Goal: Task Accomplishment & Management: Complete application form

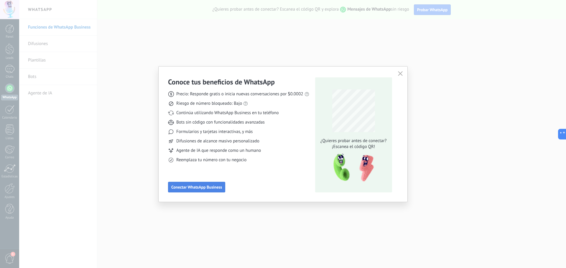
click at [210, 192] on button "Conectar WhatsApp Business" at bounding box center [196, 187] width 57 height 11
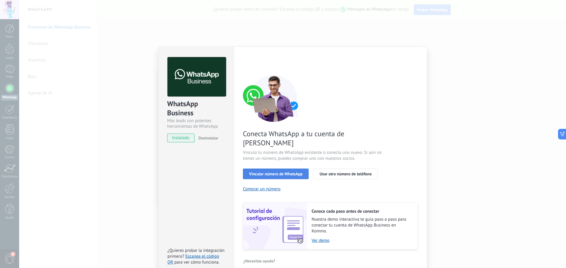
click at [287, 169] on button "Vincular número de WhatsApp" at bounding box center [276, 174] width 66 height 11
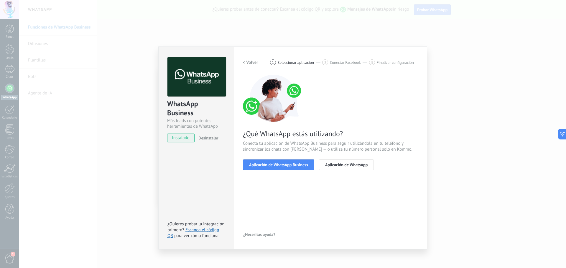
click at [287, 168] on button "Aplicación de WhatsApp Business" at bounding box center [278, 165] width 71 height 11
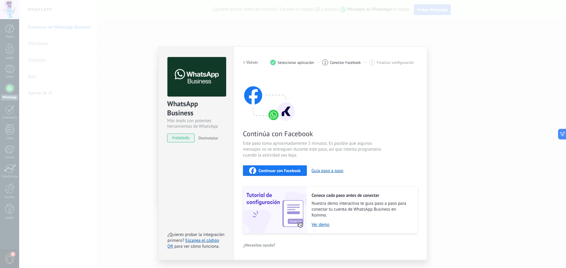
click at [258, 170] on div "Continuar con Facebook" at bounding box center [275, 170] width 52 height 7
click at [285, 173] on span "Continuar con Facebook" at bounding box center [279, 171] width 42 height 4
click at [250, 172] on icon "button" at bounding box center [252, 170] width 7 height 7
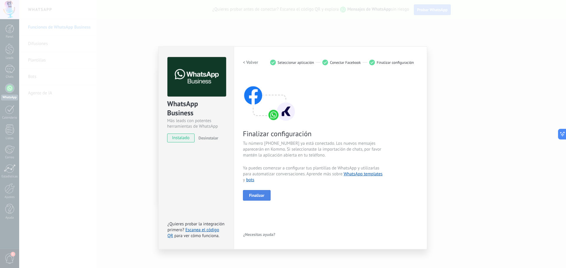
click at [264, 195] on span "Finalizar" at bounding box center [256, 196] width 15 height 4
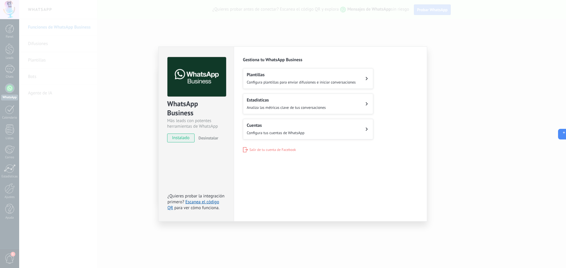
click at [347, 83] on span "Configura plantillas para enviar difusiones e iniciar conversaciones" at bounding box center [301, 82] width 109 height 5
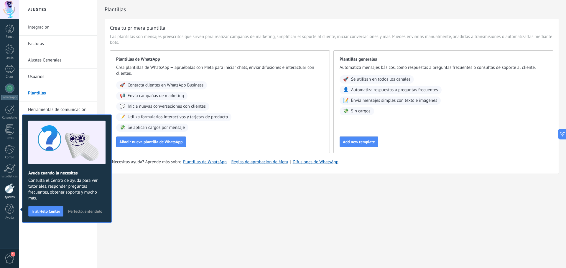
click at [96, 211] on span "Perfecto, entendido" at bounding box center [85, 212] width 34 height 4
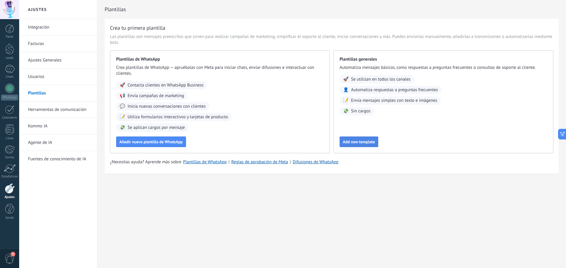
click at [363, 141] on span "Add new template" at bounding box center [359, 142] width 32 height 4
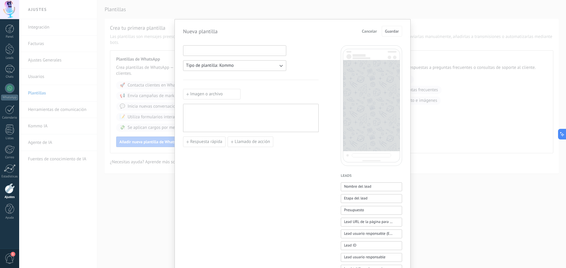
click at [212, 52] on input at bounding box center [234, 50] width 103 height 9
click at [224, 71] on button "Tipo de plantilla: Kommo" at bounding box center [234, 65] width 103 height 11
click at [193, 79] on li "WhatsApp" at bounding box center [232, 76] width 106 height 10
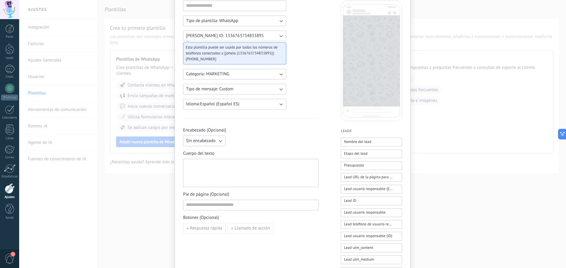
scroll to position [59, 0]
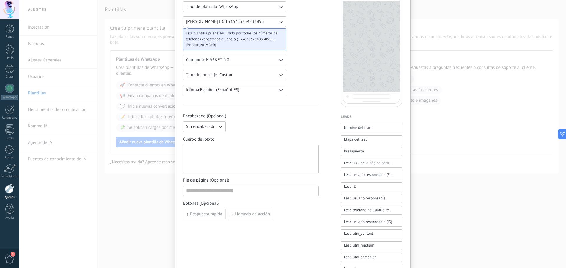
click at [211, 129] on span "Sin encabezado" at bounding box center [200, 127] width 29 height 6
click at [211, 140] on li "Texto" at bounding box center [202, 137] width 46 height 10
click at [249, 131] on input at bounding box center [273, 126] width 90 height 9
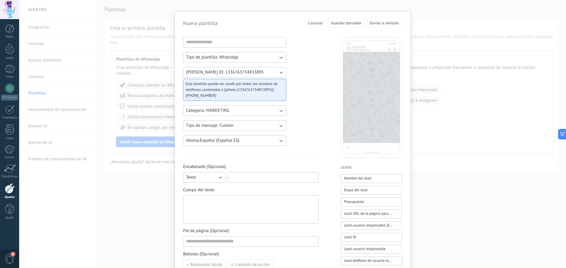
scroll to position [0, 0]
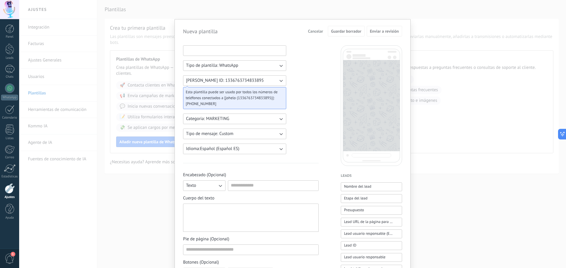
click at [235, 52] on input at bounding box center [234, 50] width 103 height 9
type input "*"
type input "*******"
click at [247, 190] on div at bounding box center [273, 186] width 91 height 11
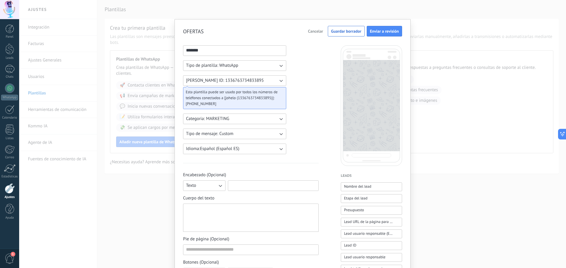
click at [248, 187] on input at bounding box center [273, 185] width 90 height 9
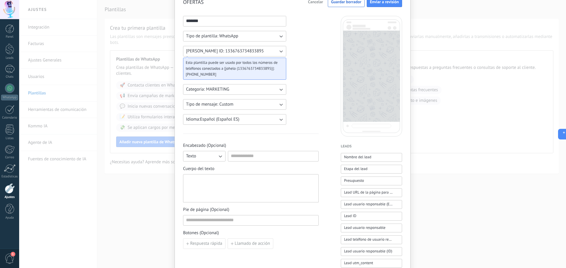
click at [256, 194] on div at bounding box center [251, 188] width 130 height 23
click at [259, 157] on input at bounding box center [273, 155] width 90 height 9
type input "*"
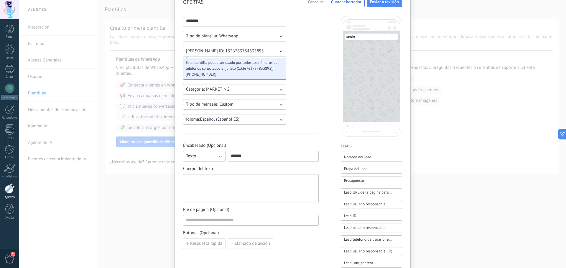
click at [258, 194] on div at bounding box center [251, 188] width 130 height 23
drag, startPoint x: 251, startPoint y: 157, endPoint x: 220, endPoint y: 158, distance: 30.7
click at [220, 158] on div "Texto ******" at bounding box center [251, 156] width 136 height 11
type input "********"
click at [243, 195] on div at bounding box center [251, 188] width 130 height 23
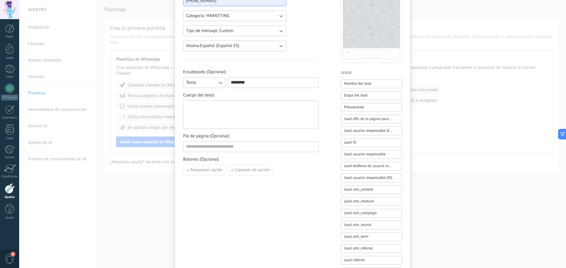
scroll to position [0, 0]
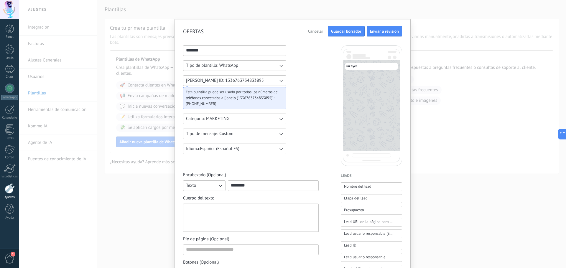
click at [342, 32] on span "Guardar borrador" at bounding box center [346, 31] width 30 height 4
click at [232, 214] on div at bounding box center [251, 218] width 130 height 23
click at [243, 212] on div at bounding box center [251, 218] width 130 height 23
paste div
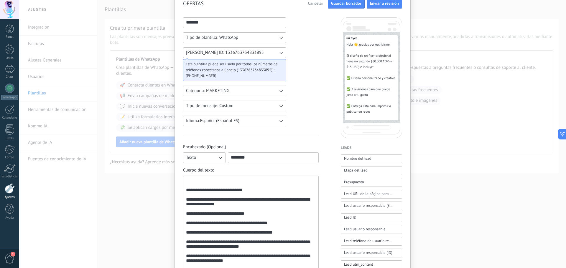
scroll to position [118, 0]
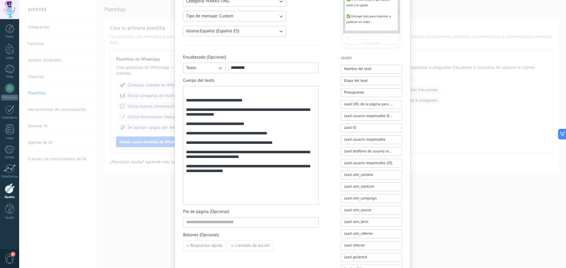
click at [189, 97] on div "**********" at bounding box center [251, 146] width 130 height 114
click at [184, 103] on div "**********" at bounding box center [251, 145] width 136 height 119
click at [186, 103] on div "**********" at bounding box center [251, 146] width 130 height 114
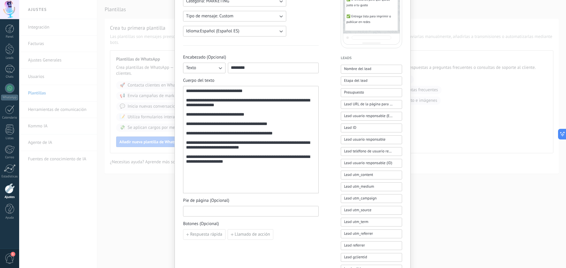
click at [271, 212] on input at bounding box center [250, 211] width 135 height 9
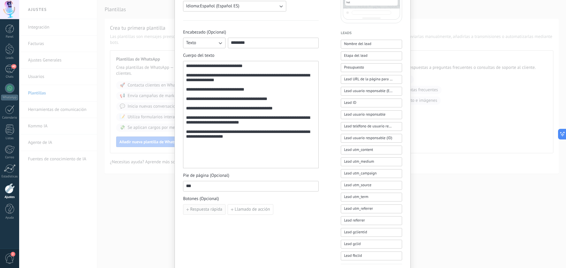
scroll to position [147, 0]
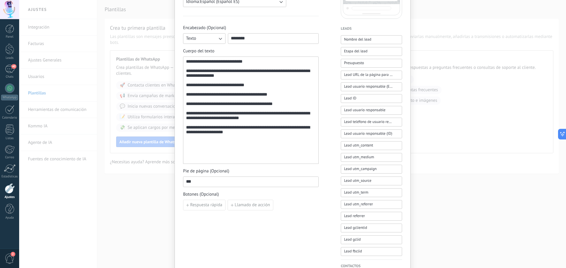
drag, startPoint x: 211, startPoint y: 182, endPoint x: 172, endPoint y: 184, distance: 38.3
click at [172, 184] on div "**********" at bounding box center [292, 134] width 547 height 268
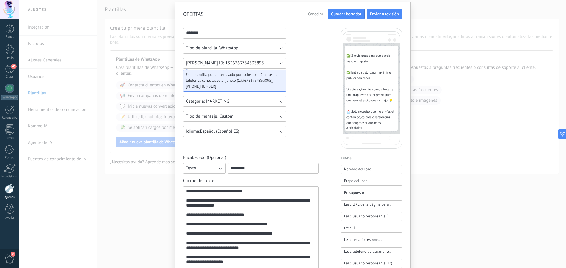
scroll to position [0, 0]
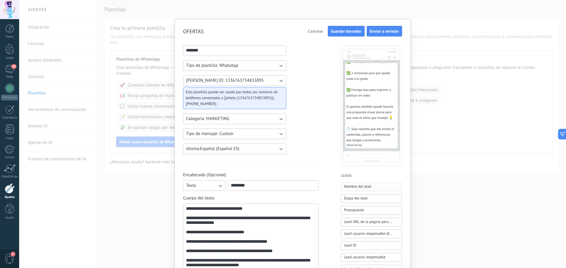
type input "**********"
click at [359, 187] on span "Nombre del lead" at bounding box center [357, 187] width 27 height 6
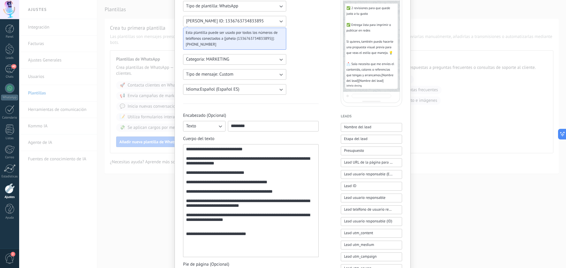
scroll to position [206, 0]
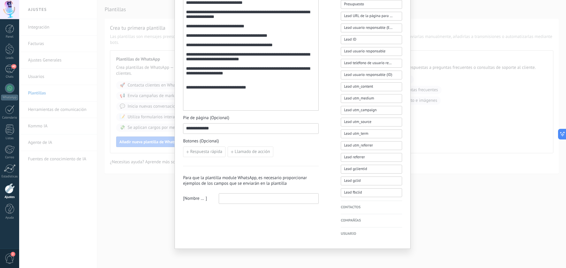
click at [212, 185] on h3 "Para que la plantilla module WhatsApp, es necesario proporcionar ejemplos de lo…" at bounding box center [251, 180] width 136 height 11
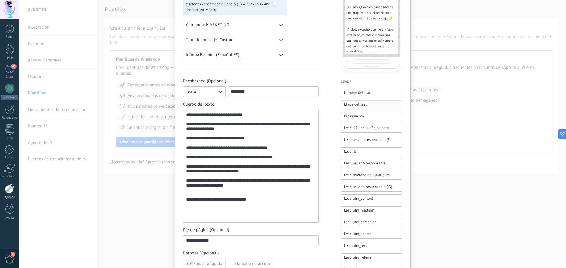
scroll to position [29, 0]
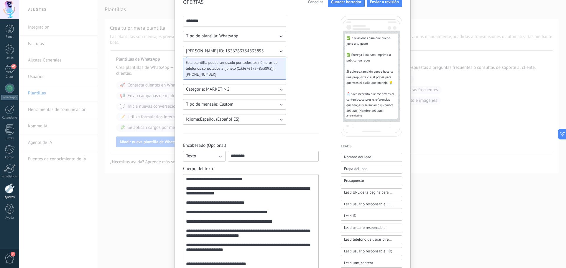
click at [372, 113] on span "[ Nombre del lead ]" at bounding box center [370, 111] width 25 height 4
click at [381, 113] on span "[ Nombre del lead ]" at bounding box center [370, 111] width 25 height 4
click at [382, 113] on span "[ Nombre del lead ]" at bounding box center [370, 111] width 25 height 4
drag, startPoint x: 382, startPoint y: 118, endPoint x: 386, endPoint y: 118, distance: 3.5
click at [385, 118] on div "un flyer Hola 👋, gracias por escribirme. El diseño de un flyer profesional tien…" at bounding box center [371, 51] width 52 height 135
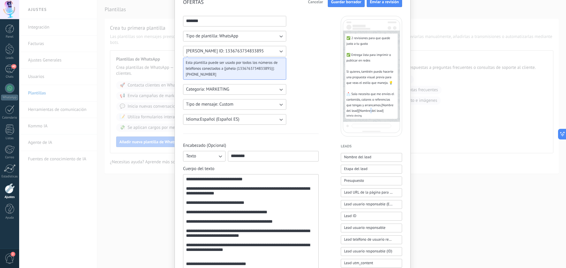
scroll to position [61, 0]
click at [363, 113] on div "un flyer Hola 👋, gracias por escribirme. El diseño de un flyer profesional tien…" at bounding box center [371, 51] width 52 height 135
drag, startPoint x: 345, startPoint y: 111, endPoint x: 351, endPoint y: 111, distance: 5.6
click at [351, 111] on span "[ Nombre del lead ]" at bounding box center [370, 108] width 48 height 10
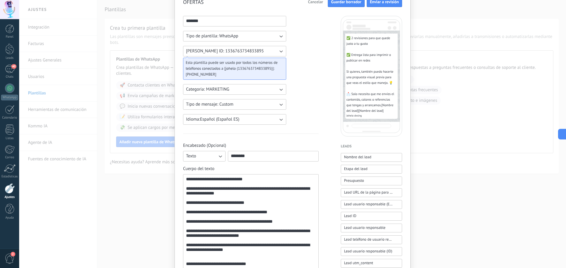
click at [365, 111] on span "[ Nombre del lead ]" at bounding box center [370, 108] width 48 height 10
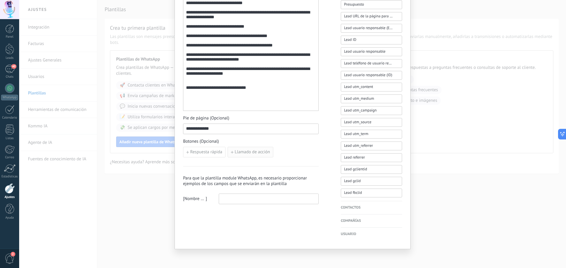
scroll to position [206, 0]
click at [234, 131] on input "**********" at bounding box center [250, 128] width 135 height 9
click at [215, 200] on div "[ Nombre del lead ]" at bounding box center [251, 199] width 136 height 11
click at [226, 199] on input at bounding box center [268, 198] width 99 height 9
drag, startPoint x: 206, startPoint y: 199, endPoint x: 194, endPoint y: 199, distance: 11.8
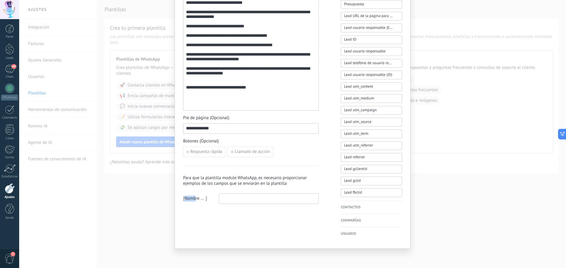
click at [194, 199] on div "[ Nombre del lead ]" at bounding box center [251, 199] width 136 height 11
click at [220, 199] on input at bounding box center [268, 198] width 99 height 9
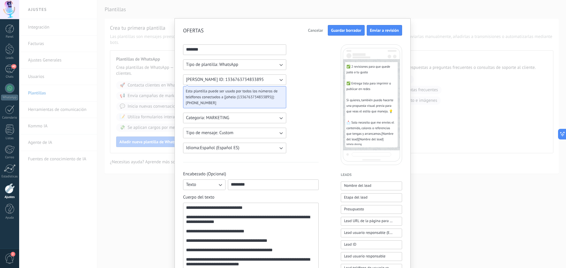
scroll to position [0, 0]
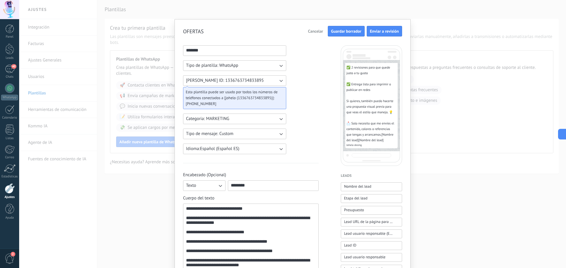
click at [277, 84] on button "[PERSON_NAME] ID: 1336763734833895" at bounding box center [234, 80] width 103 height 11
click at [279, 82] on li "[PERSON_NAME] ID: 1336763734833895" at bounding box center [232, 81] width 106 height 10
click at [297, 88] on div "**********" at bounding box center [251, 244] width 136 height 398
click at [280, 117] on icon "button" at bounding box center [281, 119] width 6 height 6
click at [280, 119] on li "UTILITY" at bounding box center [232, 119] width 106 height 10
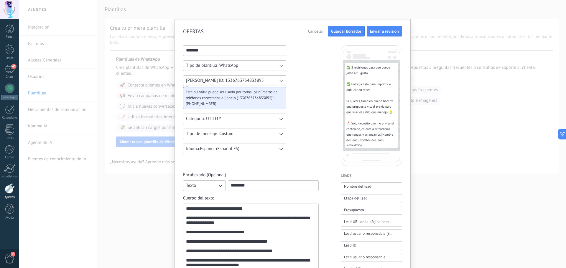
click at [278, 117] on icon "button" at bounding box center [281, 119] width 6 height 6
click at [249, 129] on li "MARKETING" at bounding box center [232, 129] width 106 height 10
click at [325, 141] on div "**********" at bounding box center [292, 244] width 219 height 398
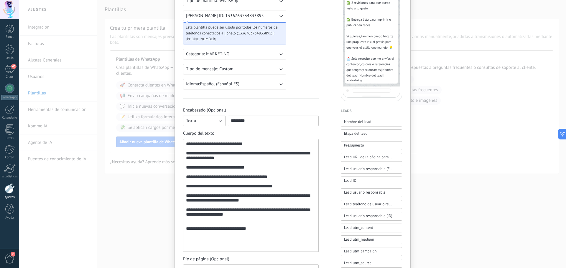
scroll to position [88, 0]
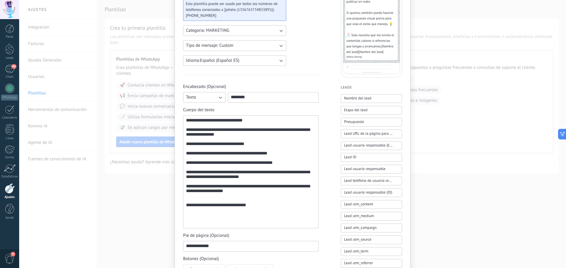
click at [356, 57] on span "Johelo desing" at bounding box center [371, 57] width 50 height 4
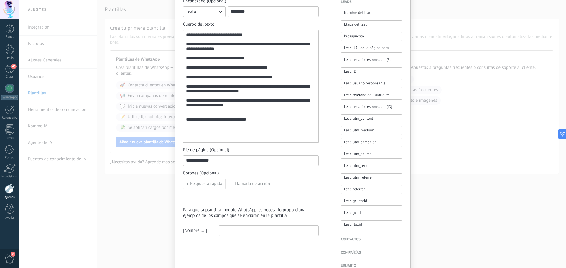
scroll to position [177, 0]
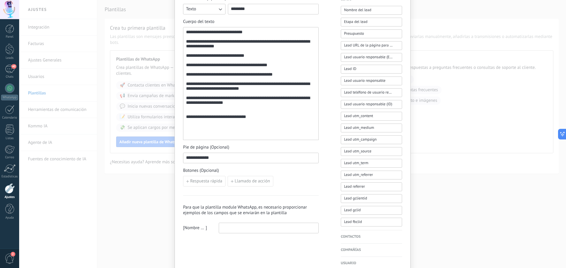
drag, startPoint x: 222, startPoint y: 160, endPoint x: 181, endPoint y: 158, distance: 40.7
click at [181, 158] on div "**********" at bounding box center [292, 60] width 236 height 436
drag, startPoint x: 267, startPoint y: 136, endPoint x: 219, endPoint y: 136, distance: 48.0
click at [219, 136] on div "**********" at bounding box center [251, 84] width 130 height 108
click at [261, 134] on div "**********" at bounding box center [251, 84] width 130 height 108
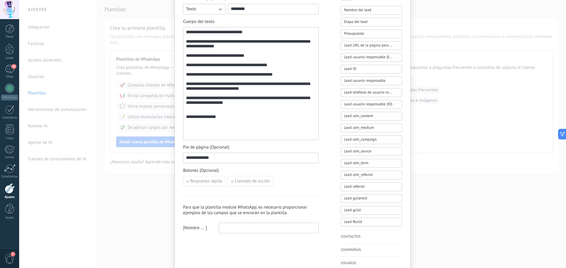
click at [242, 230] on input at bounding box center [268, 227] width 99 height 9
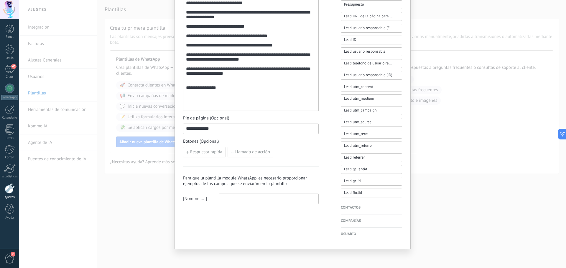
scroll to position [206, 0]
drag, startPoint x: 210, startPoint y: 106, endPoint x: 184, endPoint y: 106, distance: 26.2
click at [184, 106] on div "**********" at bounding box center [251, 54] width 136 height 113
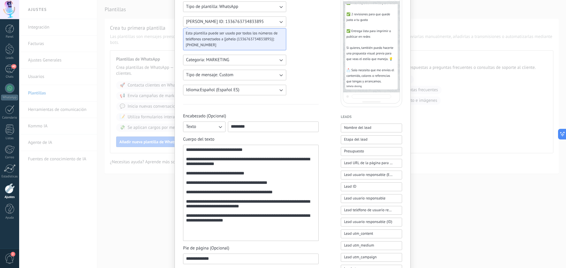
scroll to position [0, 0]
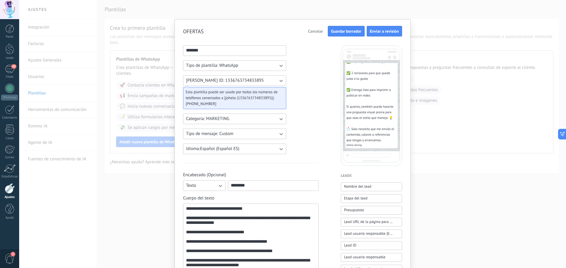
click at [334, 34] on button "Guardar borrador" at bounding box center [346, 31] width 37 height 11
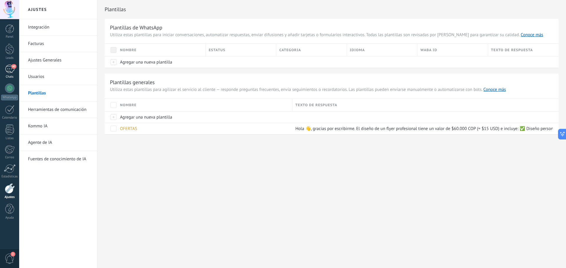
click at [7, 70] on div "40" at bounding box center [9, 69] width 9 height 9
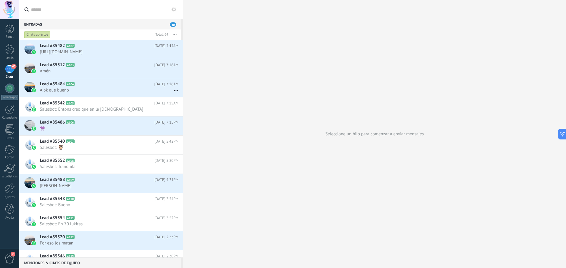
click at [173, 24] on span "40" at bounding box center [173, 24] width 6 height 4
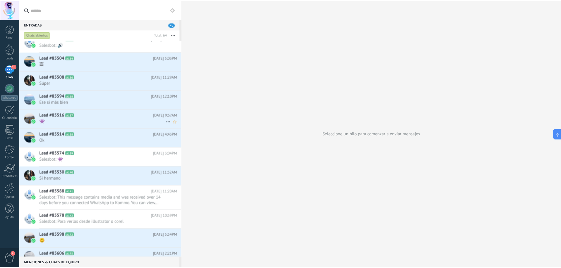
scroll to position [678, 0]
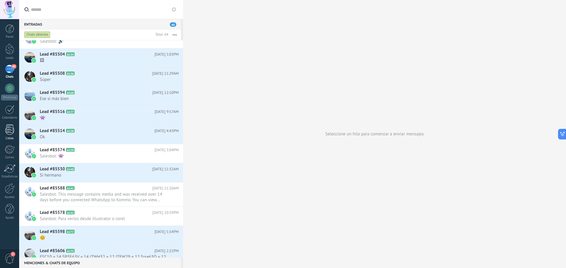
click at [9, 130] on div at bounding box center [9, 130] width 9 height 10
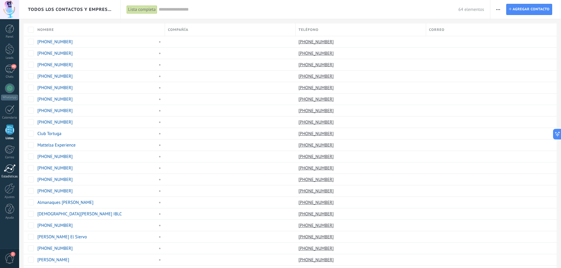
click at [12, 172] on div at bounding box center [10, 168] width 12 height 9
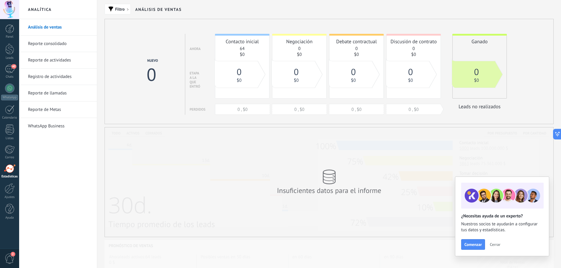
click at [497, 246] on span "Cerrar" at bounding box center [495, 245] width 11 height 4
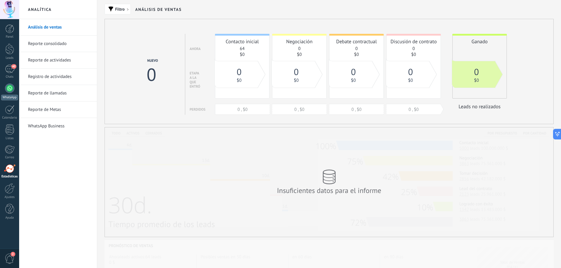
click at [9, 90] on div at bounding box center [9, 88] width 9 height 9
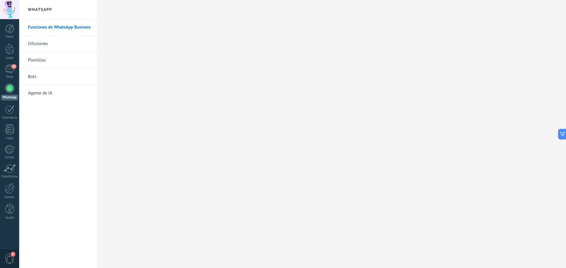
click at [41, 46] on link "Difusiones" at bounding box center [59, 44] width 63 height 17
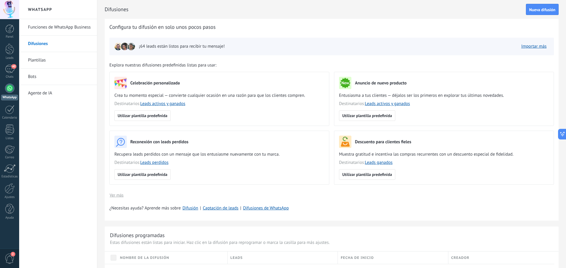
click at [51, 59] on link "Plantillas" at bounding box center [59, 60] width 63 height 17
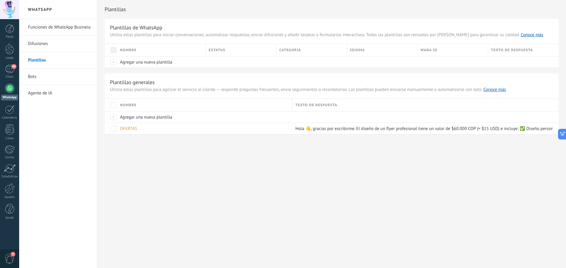
click at [59, 44] on link "Difusiones" at bounding box center [59, 44] width 63 height 17
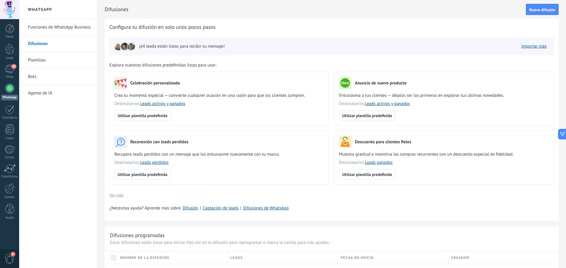
click at [378, 119] on button "Utilizar plantilla predefinida" at bounding box center [367, 116] width 56 height 11
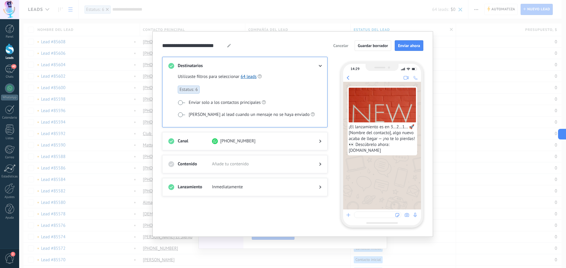
click at [307, 161] on span "Añade tu contenido" at bounding box center [261, 164] width 98 height 6
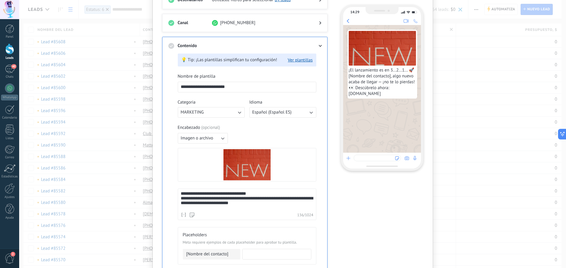
scroll to position [59, 0]
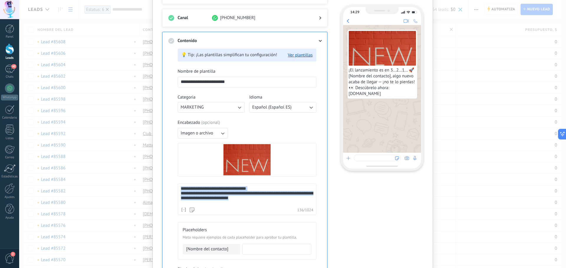
drag, startPoint x: 253, startPoint y: 203, endPoint x: 175, endPoint y: 191, distance: 79.0
click at [175, 191] on div "**********" at bounding box center [244, 204] width 153 height 321
copy div "**********"
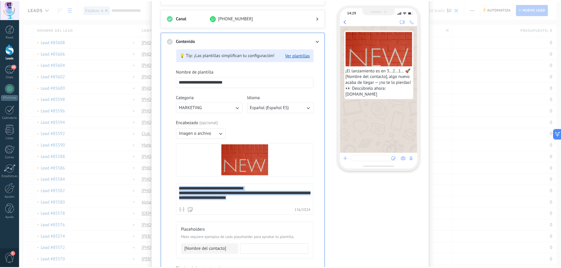
scroll to position [0, 0]
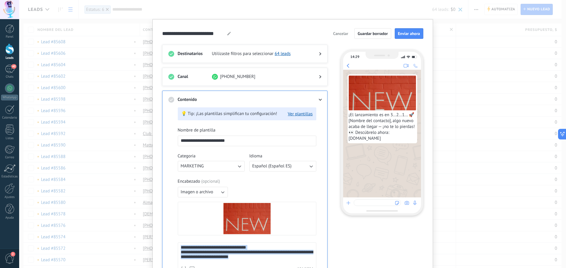
click at [338, 34] on span "Cancelar" at bounding box center [340, 34] width 15 height 4
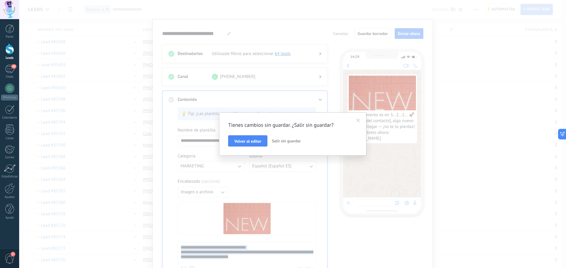
click at [276, 141] on span "Salir sin guardar" at bounding box center [286, 140] width 29 height 5
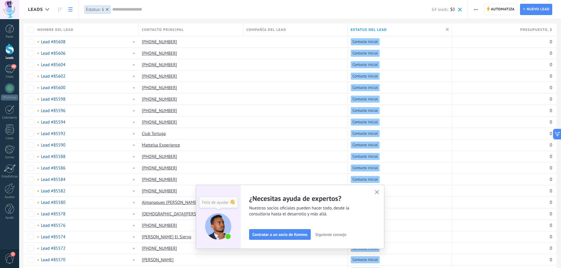
click at [379, 192] on use "button" at bounding box center [377, 192] width 4 height 4
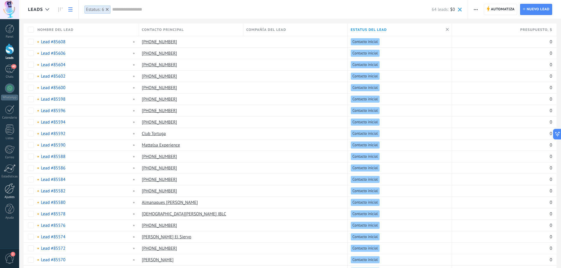
click at [9, 193] on div at bounding box center [10, 189] width 10 height 10
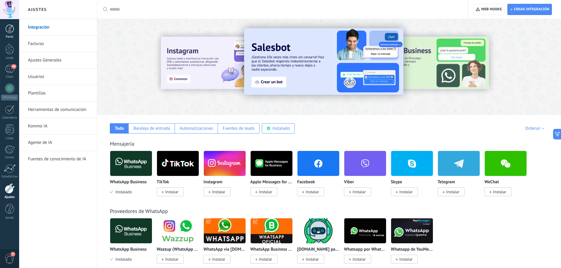
click at [9, 33] on div at bounding box center [9, 28] width 9 height 9
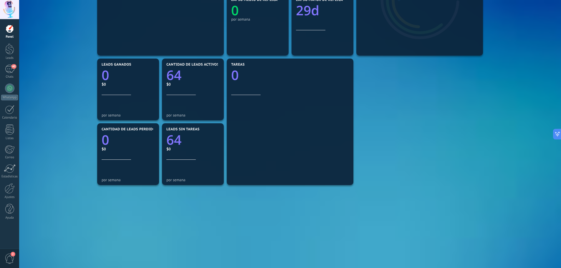
scroll to position [149, 0]
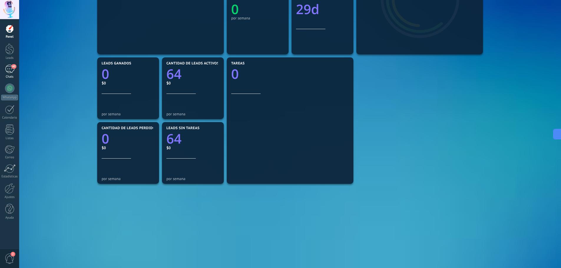
click at [12, 68] on span "40" at bounding box center [13, 66] width 5 height 5
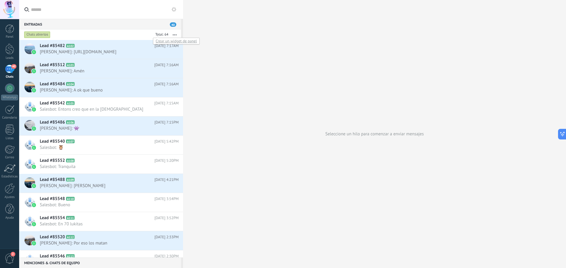
click at [160, 34] on div at bounding box center [160, 35] width 15 height 6
click at [161, 34] on div at bounding box center [160, 35] width 15 height 6
click at [175, 34] on button "button" at bounding box center [174, 34] width 13 height 11
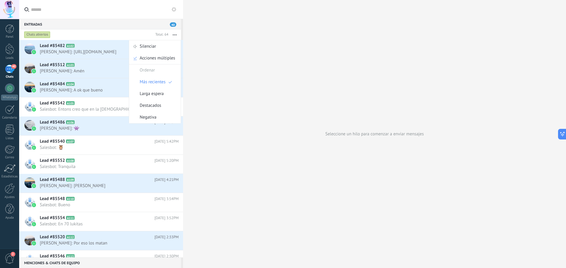
click at [174, 13] on input "text" at bounding box center [104, 9] width 147 height 19
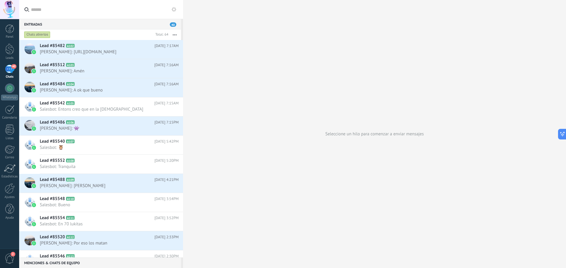
click at [174, 9] on icon at bounding box center [173, 9] width 5 height 5
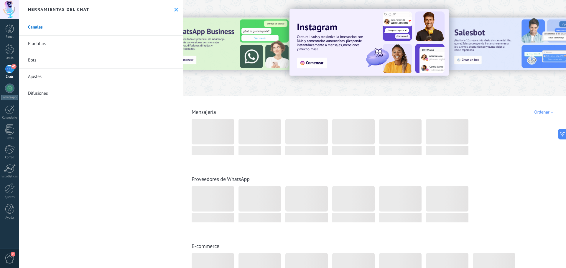
click at [36, 78] on link "Ajustes" at bounding box center [101, 77] width 164 height 17
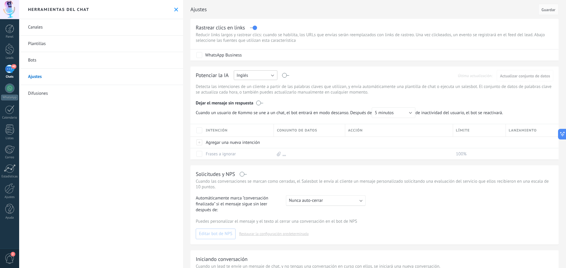
click at [273, 75] on button "Inglés" at bounding box center [256, 75] width 44 height 10
click at [243, 99] on li "Español" at bounding box center [253, 96] width 47 height 10
